Goal: Check status: Check status

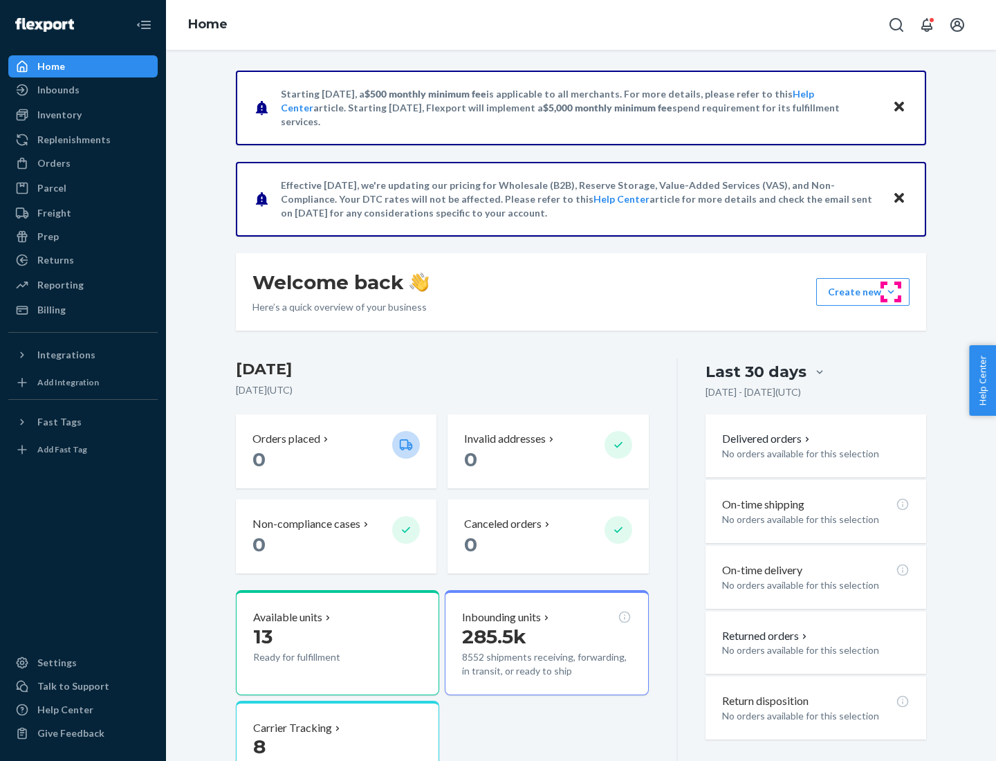
click at [890, 292] on button "Create new Create new inbound Create new order Create new product" at bounding box center [862, 292] width 93 height 28
click at [57, 90] on div "Inbounds" at bounding box center [58, 90] width 42 height 14
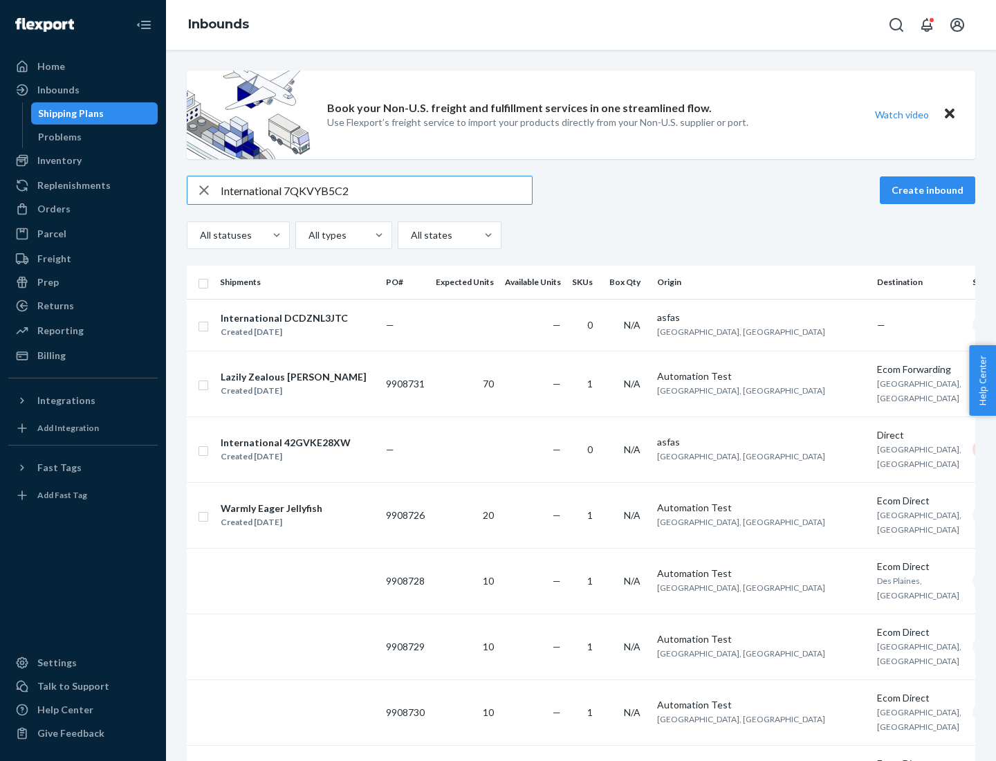
type input "International 7QKVYB5C29"
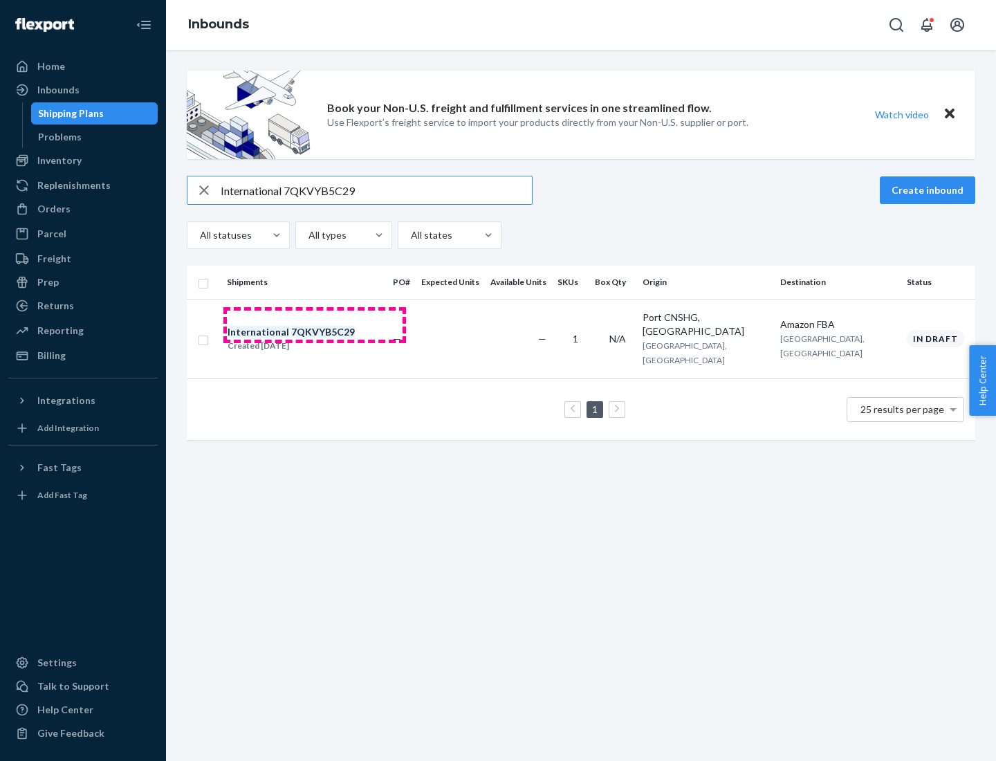
click at [315, 339] on div "Created [DATE]" at bounding box center [290, 346] width 127 height 14
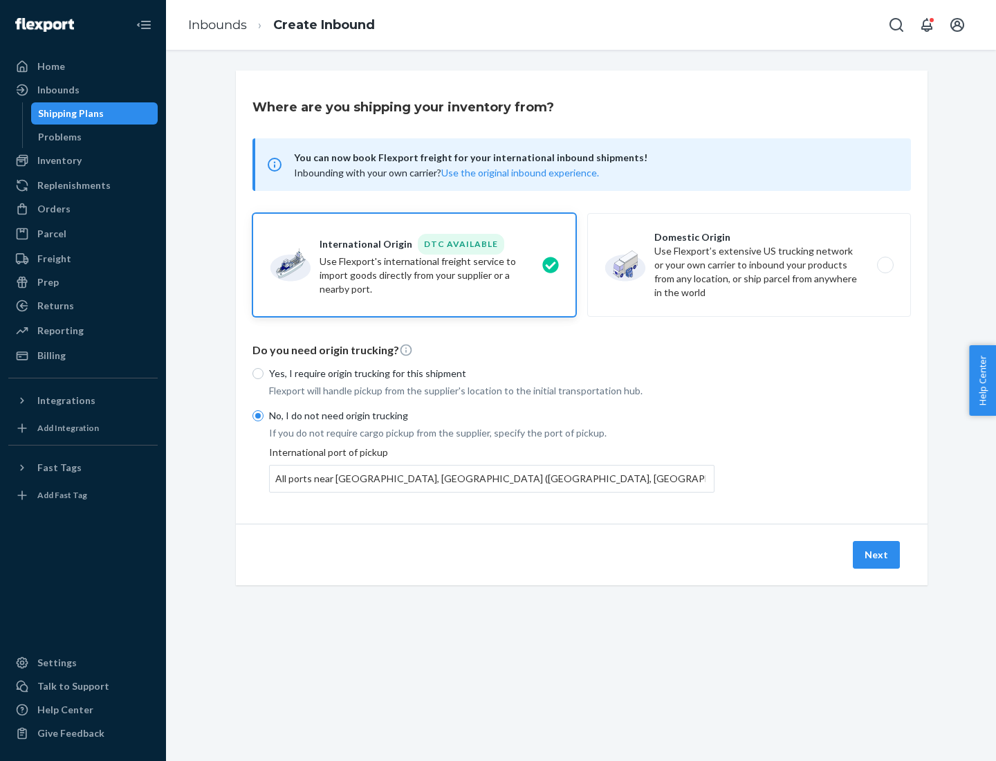
click at [877, 554] on button "Next" at bounding box center [875, 555] width 47 height 28
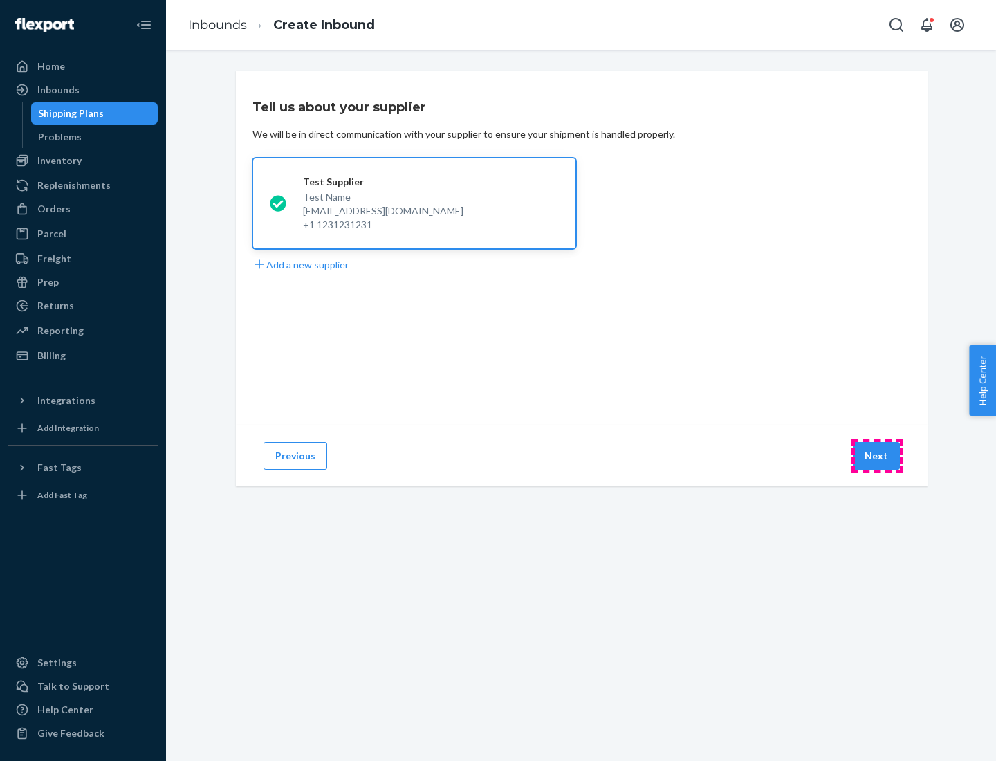
click at [877, 456] on button "Next" at bounding box center [875, 456] width 47 height 28
